Goal: Information Seeking & Learning: Find specific fact

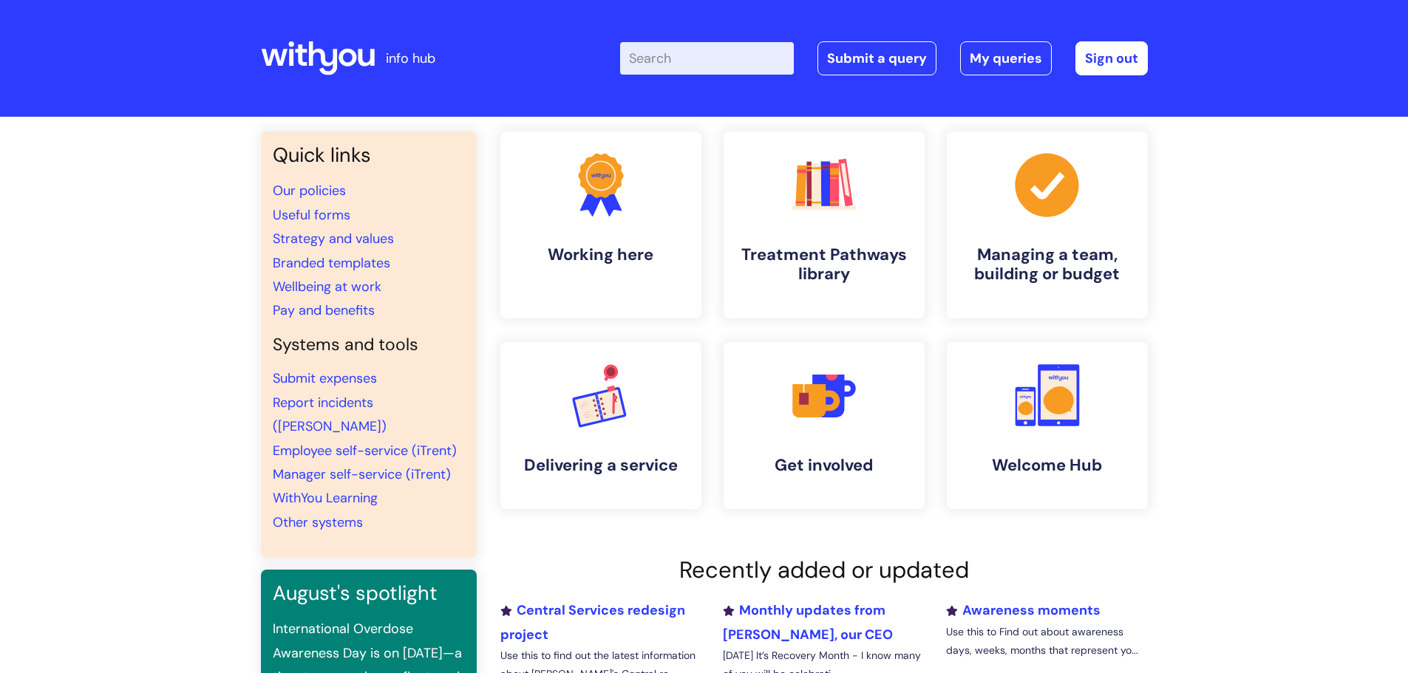
click at [688, 68] on input "Enter your search term here..." at bounding box center [707, 58] width 174 height 33
click at [690, 65] on input "Enter your search term here..." at bounding box center [707, 58] width 174 height 33
type input "payscale"
click button "Search" at bounding box center [0, 0] width 0 height 0
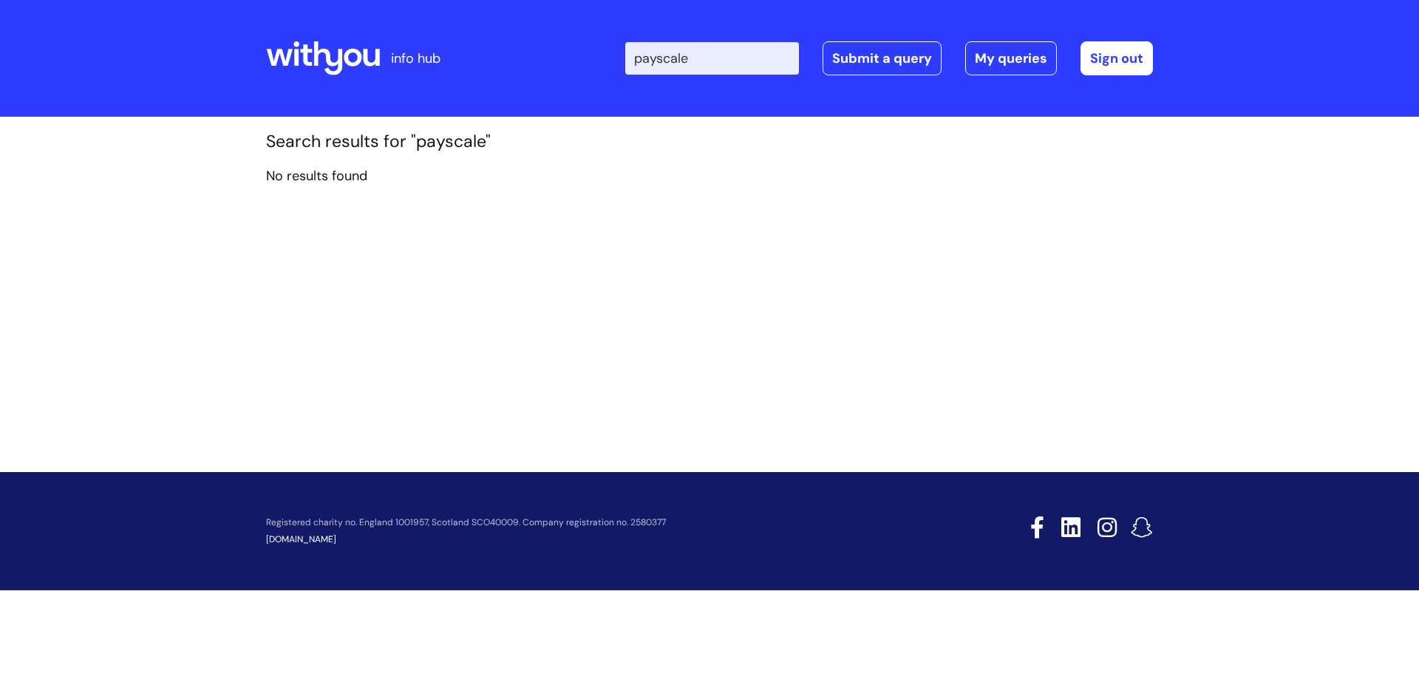
click at [744, 55] on input "payscale" at bounding box center [712, 58] width 174 height 33
click at [668, 58] on input "payscale" at bounding box center [712, 58] width 174 height 33
click at [673, 58] on input "payscale" at bounding box center [712, 58] width 174 height 33
type input "pay scale"
click button "Search" at bounding box center [0, 0] width 0 height 0
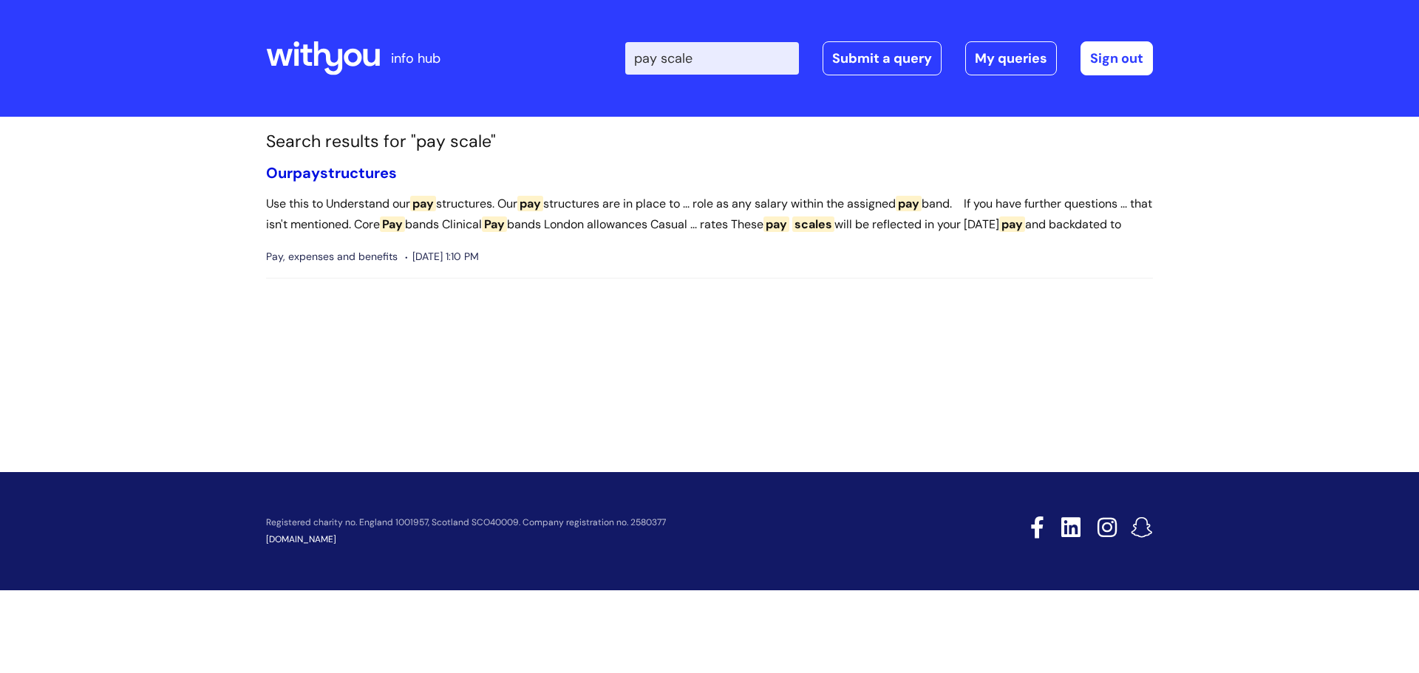
click at [359, 170] on link "Our pay structures" at bounding box center [331, 172] width 131 height 19
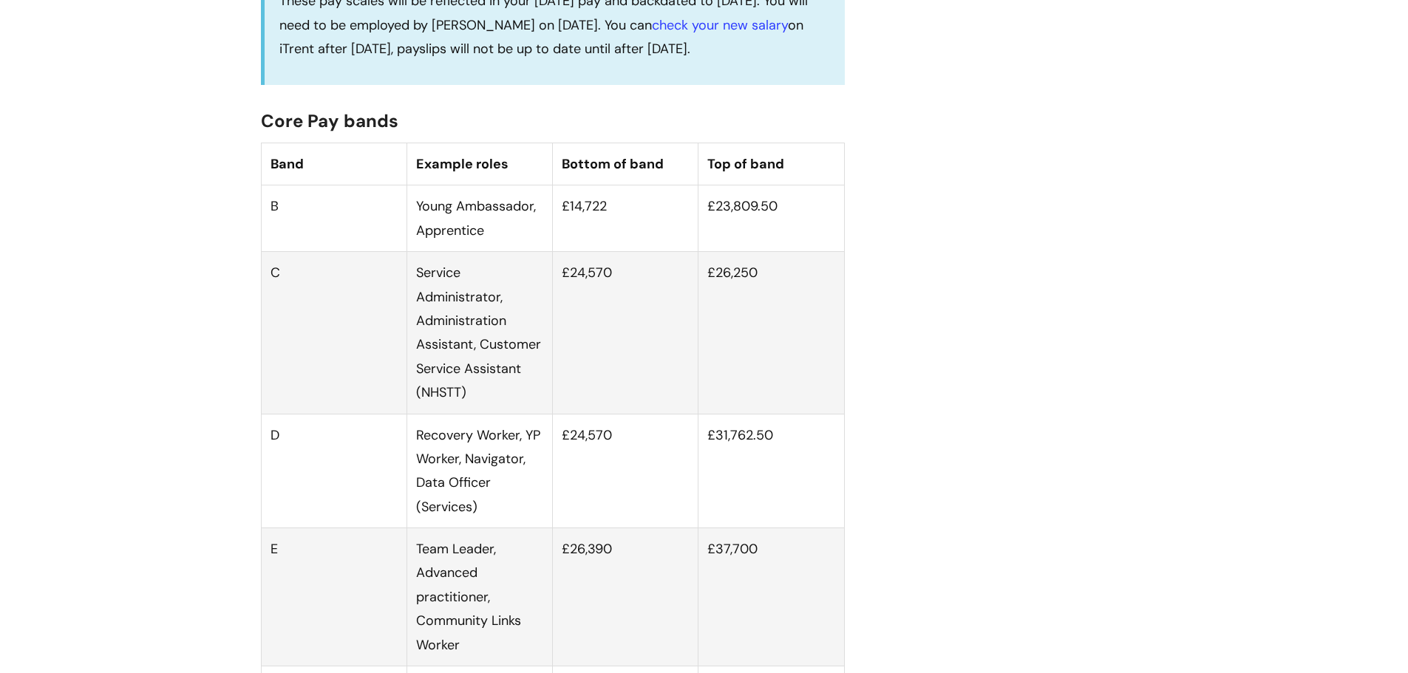
scroll to position [887, 0]
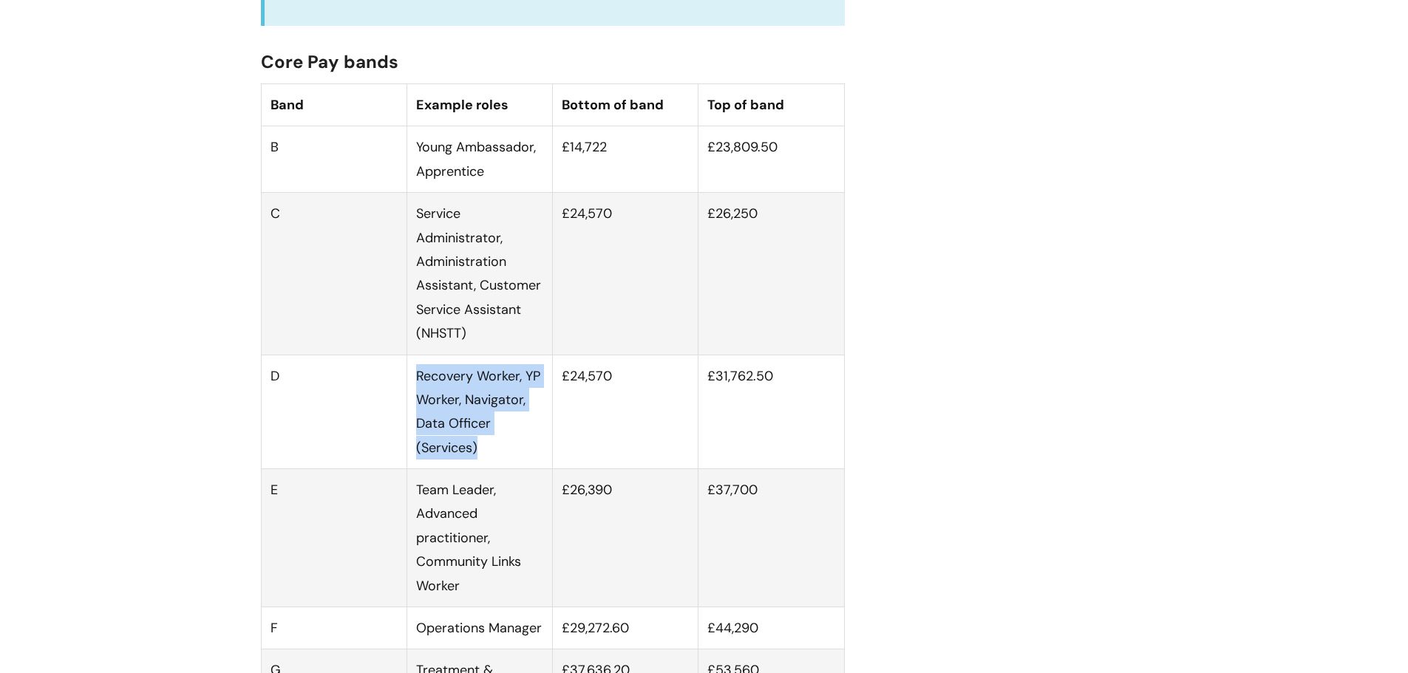
drag, startPoint x: 480, startPoint y: 469, endPoint x: 414, endPoint y: 392, distance: 101.7
click at [414, 392] on td "Recovery Worker, YP Worker, Navigator, Data Officer (Services)" at bounding box center [479, 412] width 146 height 115
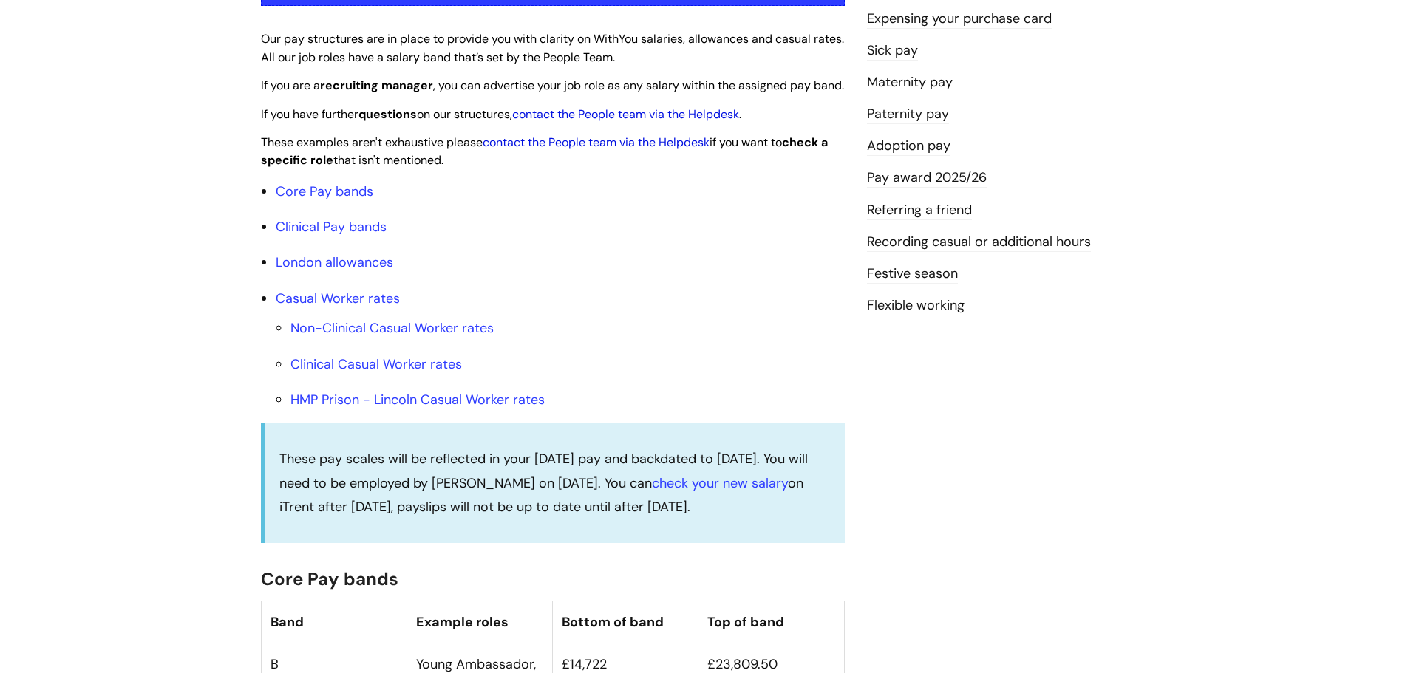
scroll to position [74, 0]
